Goal: Information Seeking & Learning: Understand process/instructions

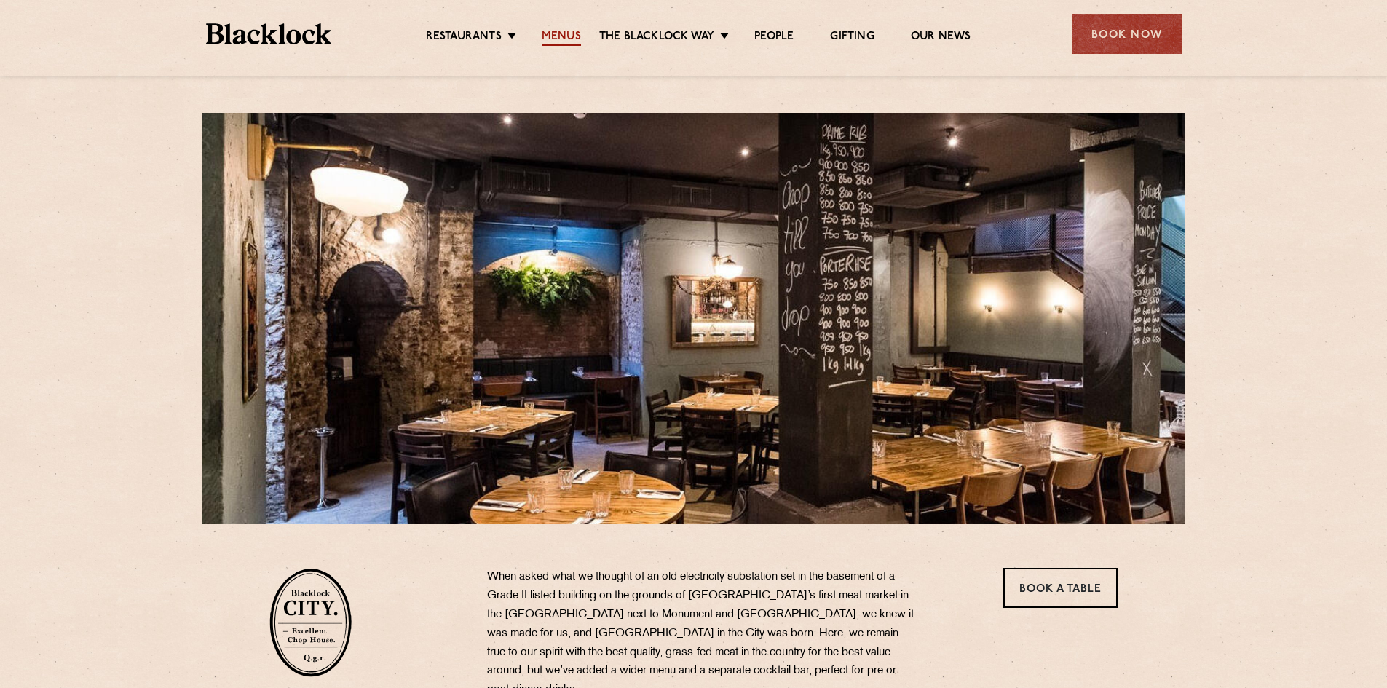
click at [568, 36] on link "Menus" at bounding box center [561, 38] width 39 height 16
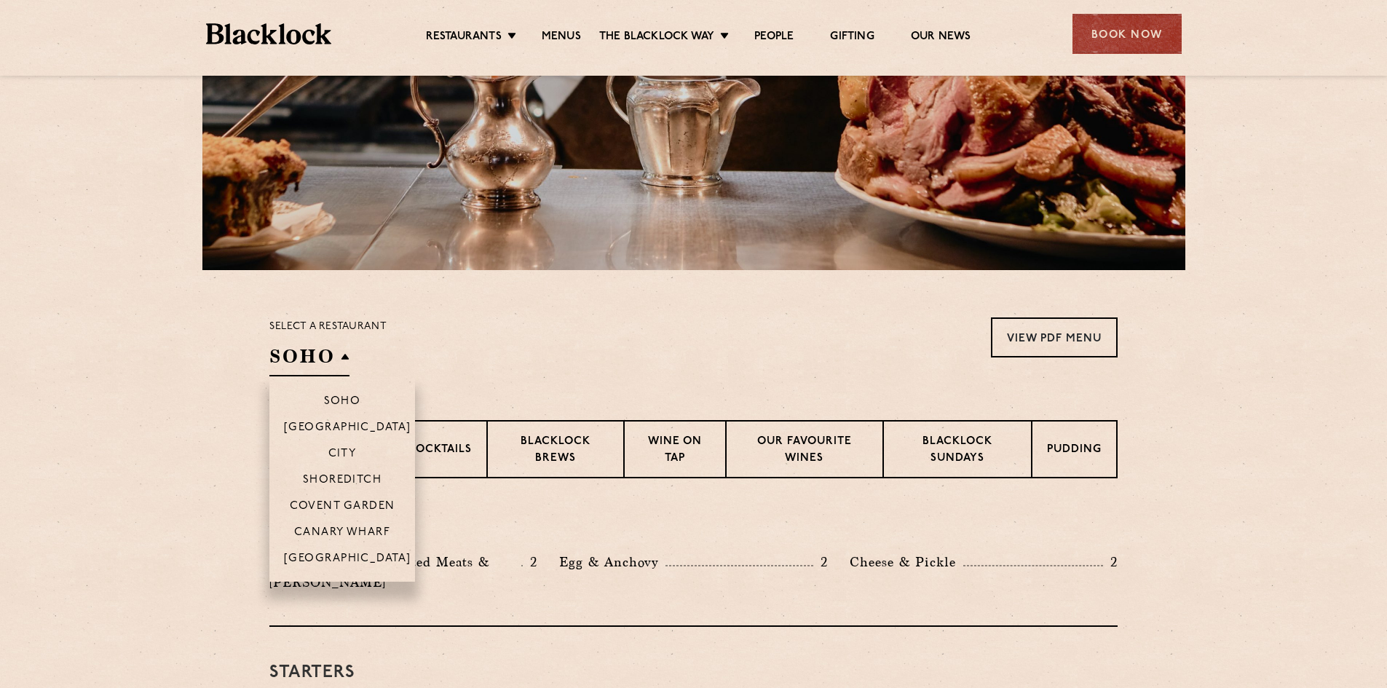
scroll to position [364, 0]
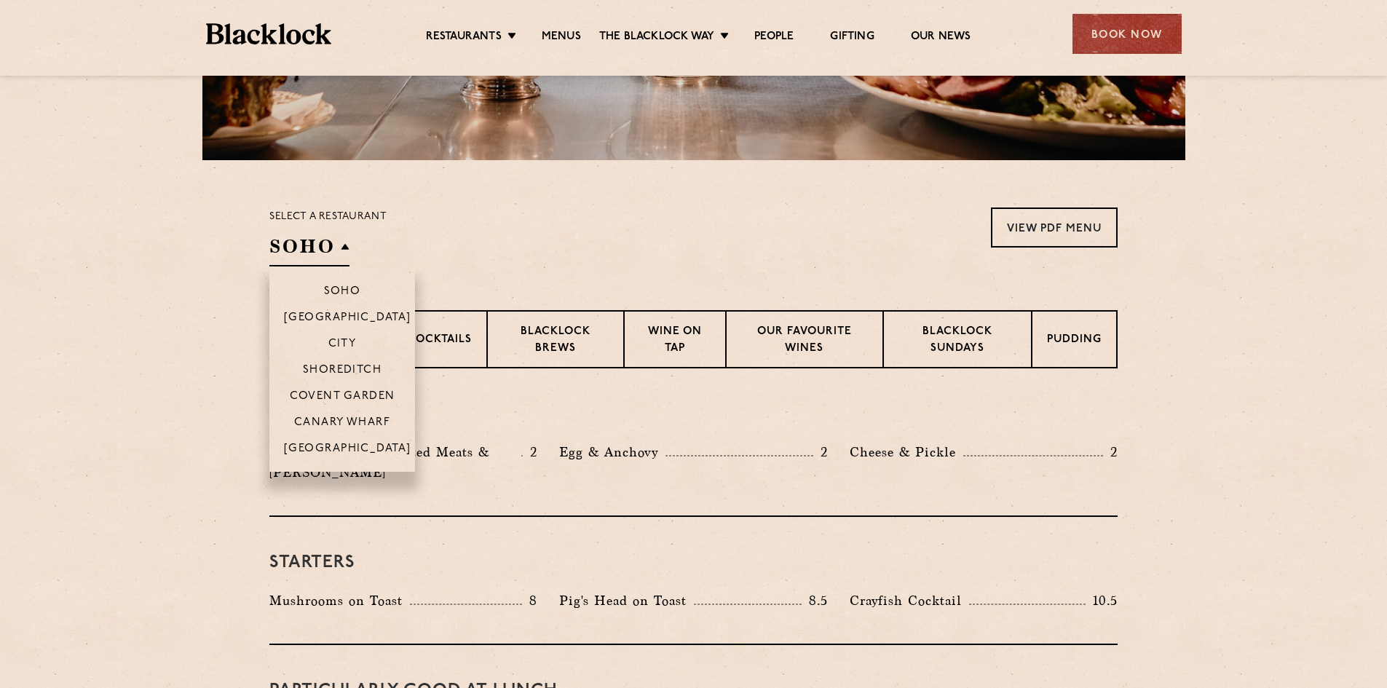
click at [342, 250] on h2 "SOHO" at bounding box center [309, 250] width 80 height 33
click at [341, 345] on p "City" at bounding box center [342, 345] width 28 height 15
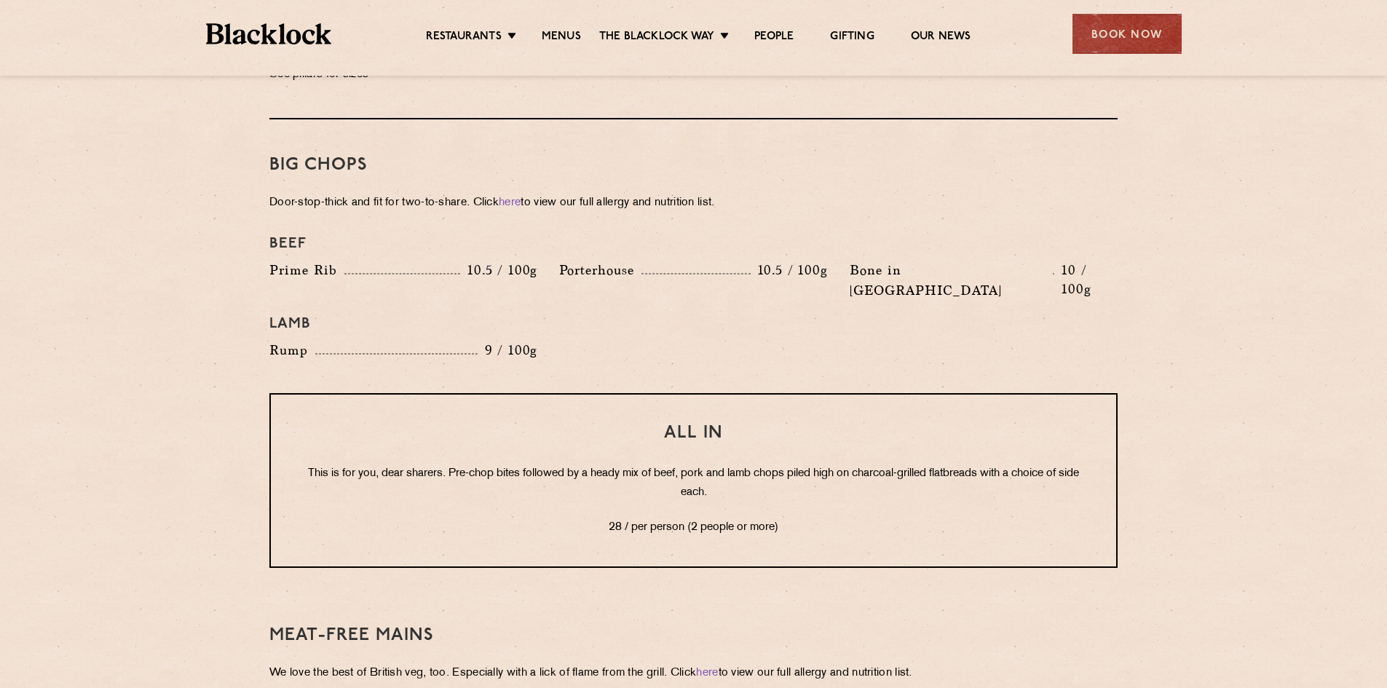
scroll to position [1602, 0]
